Goal: Transaction & Acquisition: Purchase product/service

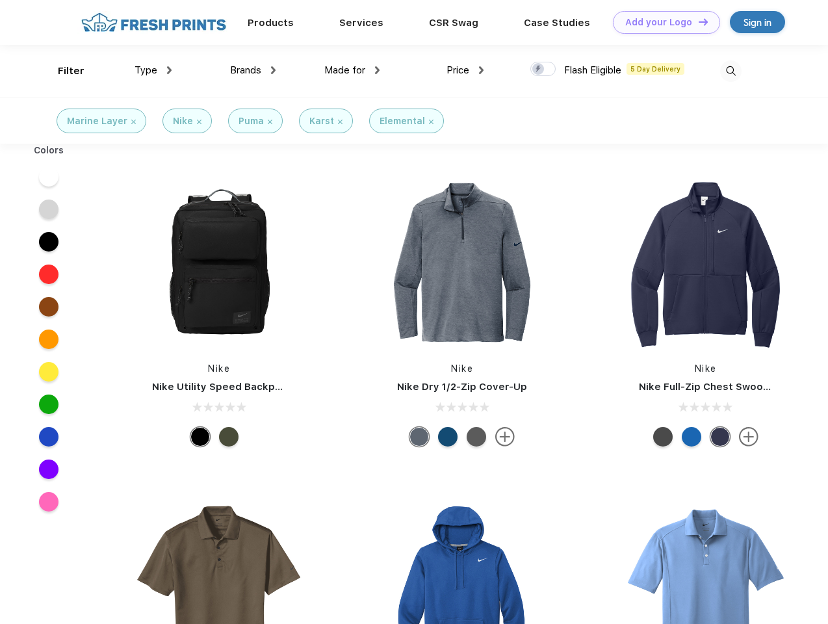
click at [661, 22] on link "Add your Logo Design Tool" at bounding box center [666, 22] width 107 height 23
click at [0, 0] on div "Design Tool" at bounding box center [0, 0] width 0 height 0
click at [697, 21] on link "Add your Logo Design Tool" at bounding box center [666, 22] width 107 height 23
click at [62, 71] on div "Filter" at bounding box center [71, 71] width 27 height 15
click at [153, 70] on span "Type" at bounding box center [145, 70] width 23 height 12
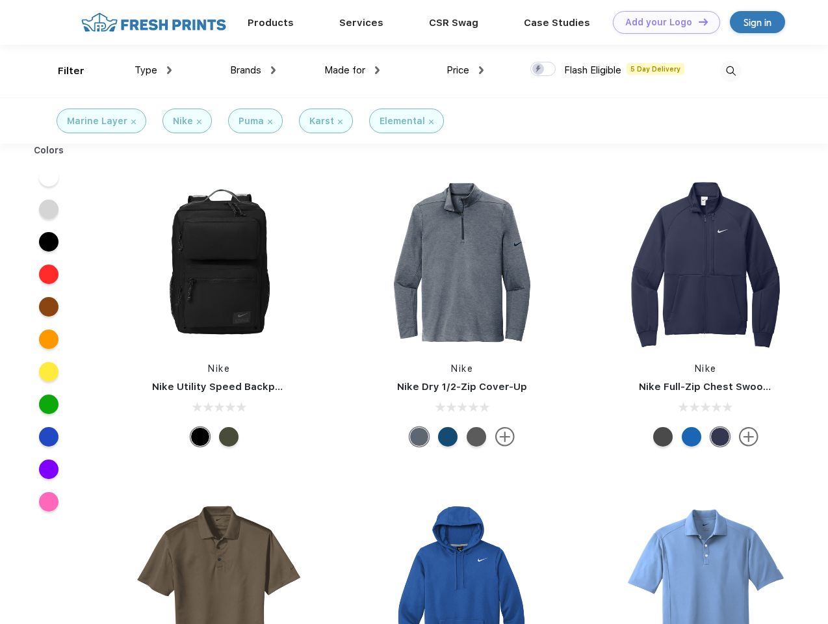
click at [253, 70] on span "Brands" at bounding box center [245, 70] width 31 height 12
click at [352, 70] on span "Made for" at bounding box center [344, 70] width 41 height 12
click at [465, 70] on span "Price" at bounding box center [457, 70] width 23 height 12
click at [543, 70] on div at bounding box center [542, 69] width 25 height 14
click at [539, 70] on input "checkbox" at bounding box center [534, 65] width 8 height 8
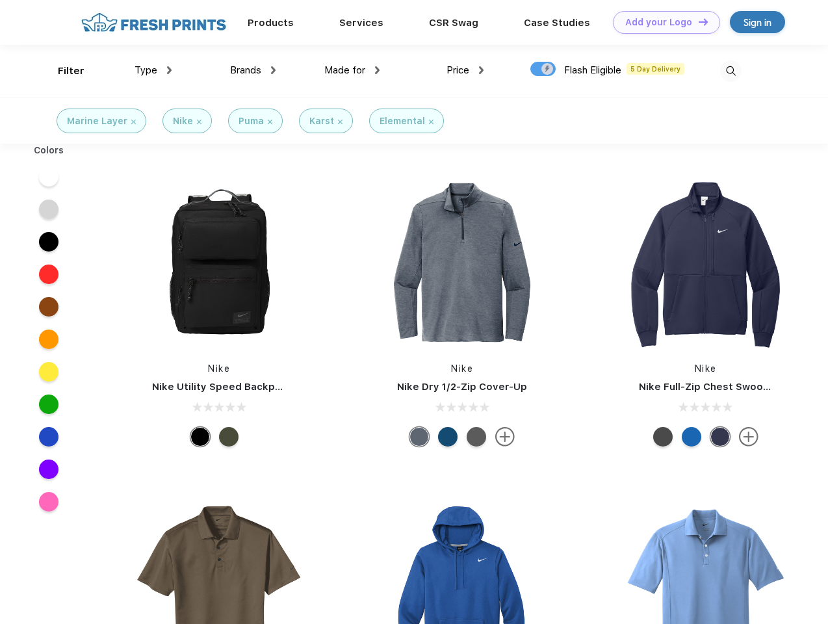
click at [730, 71] on img at bounding box center [730, 70] width 21 height 21
